Goal: Task Accomplishment & Management: Manage account settings

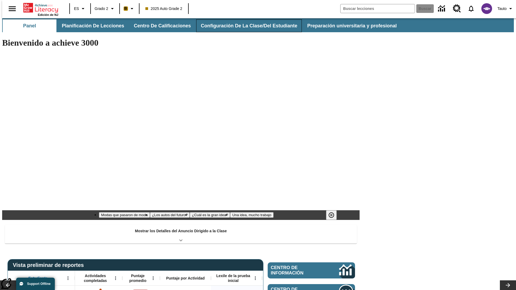
click at [243, 26] on button "Configuración de la clase/del estudiante" at bounding box center [249, 25] width 106 height 13
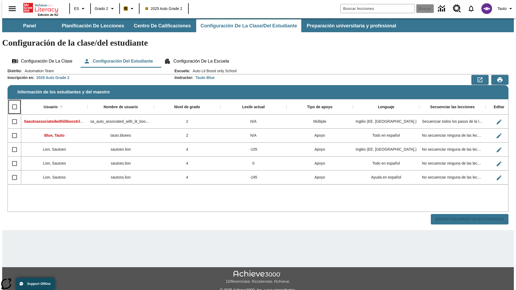
click at [12, 101] on input "Select all rows" at bounding box center [14, 106] width 11 height 11
checkbox input "true"
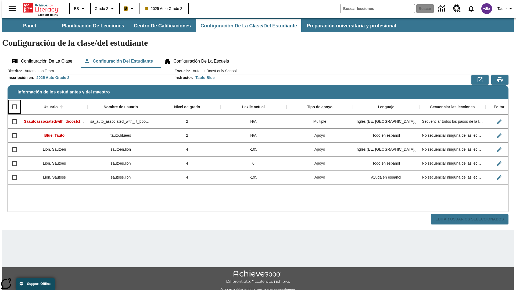
checkbox input "true"
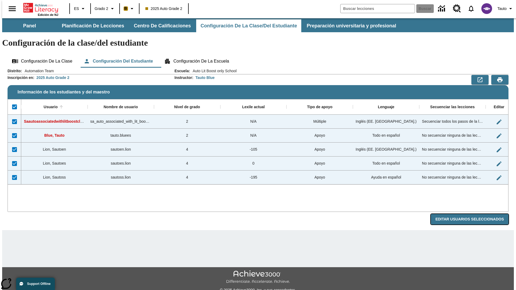
click at [474, 214] on button "Editar Usuarios Seleccionados" at bounding box center [470, 219] width 78 height 10
